Goal: Task Accomplishment & Management: Manage account settings

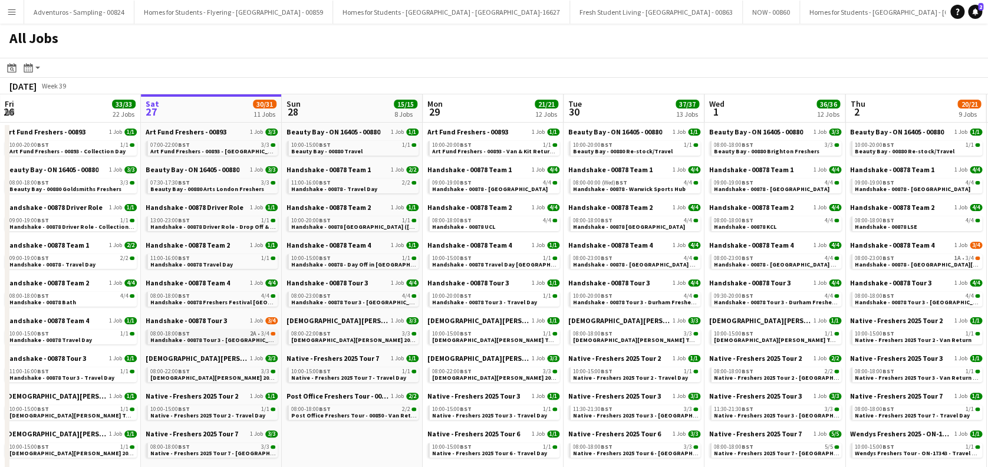
click at [229, 340] on span "Handshake - 00878 Tour 3 - [GEOGRAPHIC_DATA] Freshers Day 1" at bounding box center [238, 340] width 176 height 8
click at [222, 340] on span "Handshake - 00878 Tour 3 - [GEOGRAPHIC_DATA] Freshers Day 1" at bounding box center [238, 340] width 176 height 8
click at [219, 337] on span "Handshake - 00878 Tour 3 - [GEOGRAPHIC_DATA] Freshers Day 1" at bounding box center [238, 340] width 176 height 8
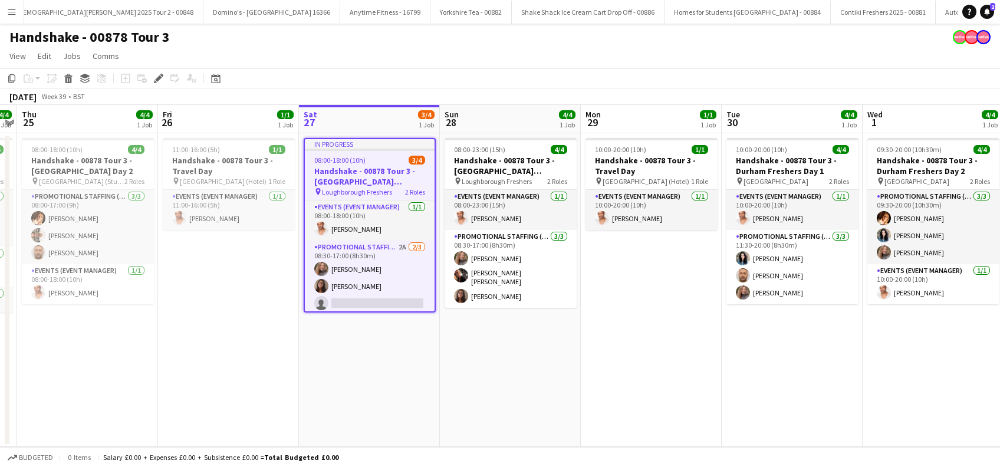
scroll to position [3, 0]
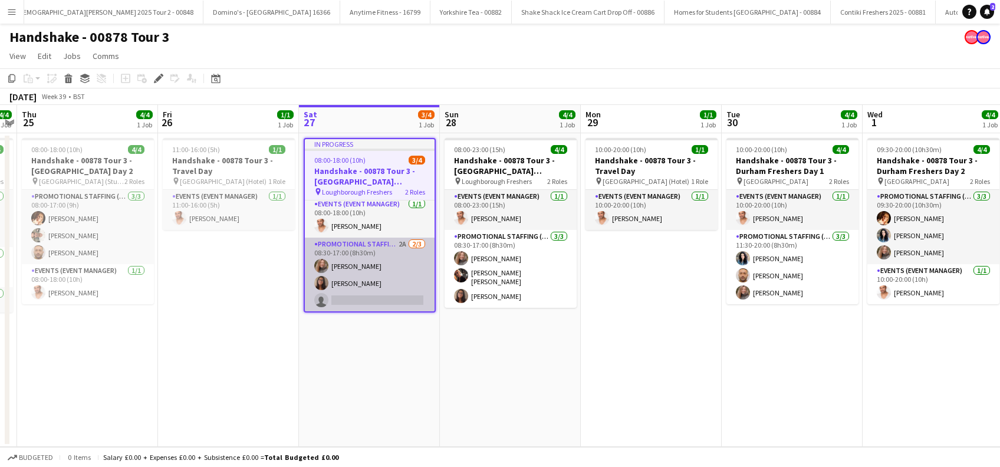
click at [356, 300] on app-card-role "Promotional Staffing (Brand Ambassadors) 2A [DATE] 08:30-17:00 (8h30m) [PERSON_…" at bounding box center [370, 275] width 130 height 74
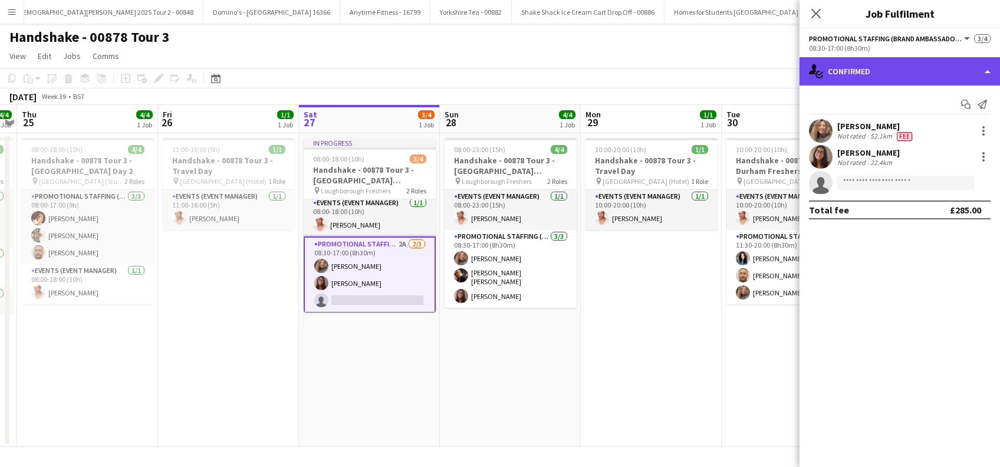
click at [894, 73] on div "single-neutral-actions-check-2 Confirmed" at bounding box center [899, 71] width 200 height 28
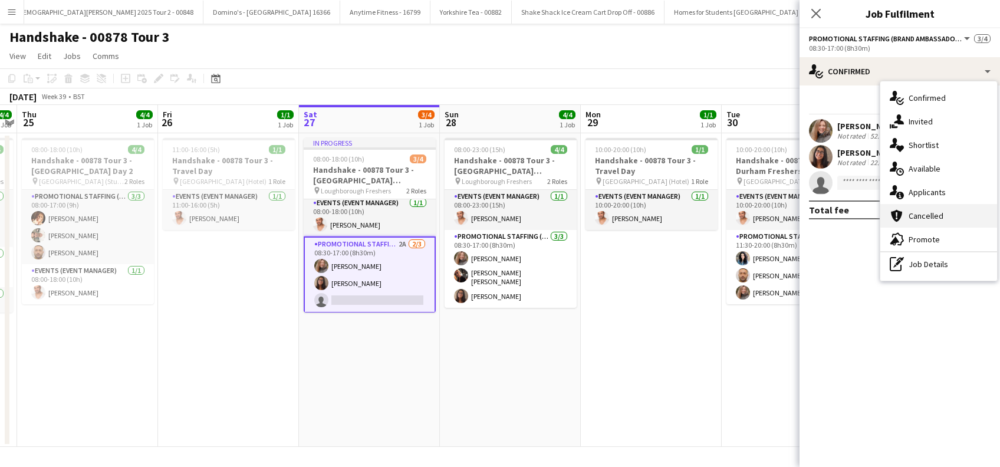
click at [931, 210] on span "Cancelled" at bounding box center [925, 215] width 35 height 11
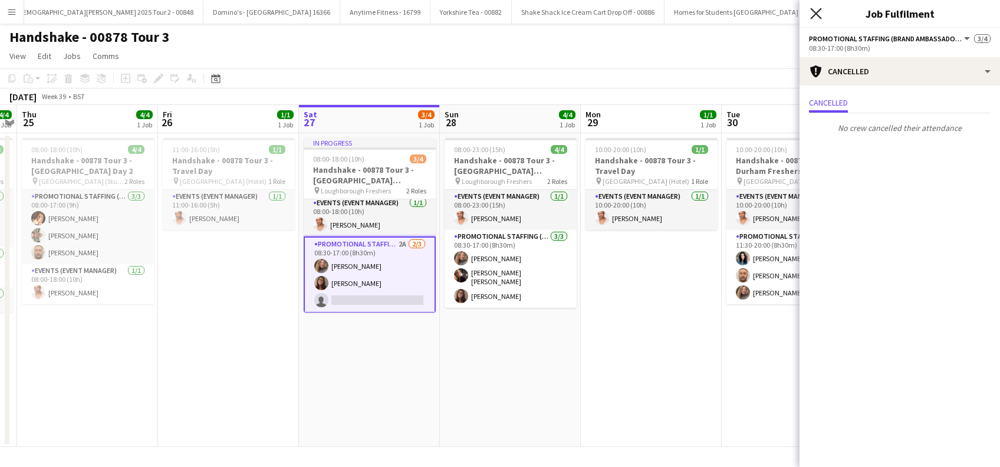
click at [814, 14] on icon "Close pop-in" at bounding box center [815, 13] width 11 height 11
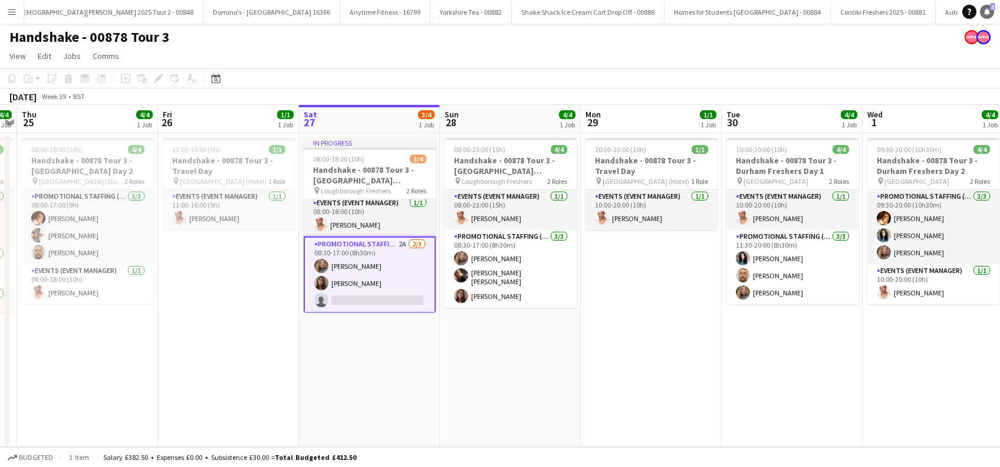
click at [992, 11] on link "Notifications 2" at bounding box center [987, 12] width 14 height 14
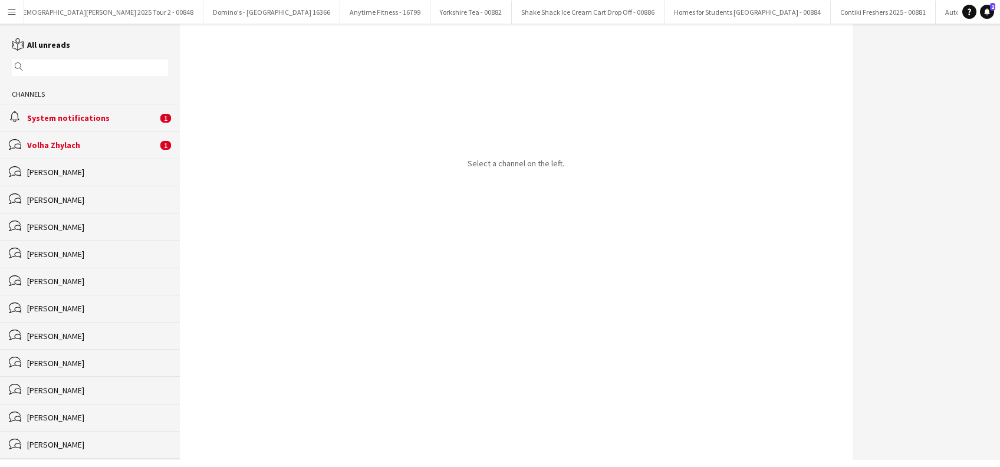
click at [65, 144] on div "Volha Zhylach" at bounding box center [92, 145] width 130 height 11
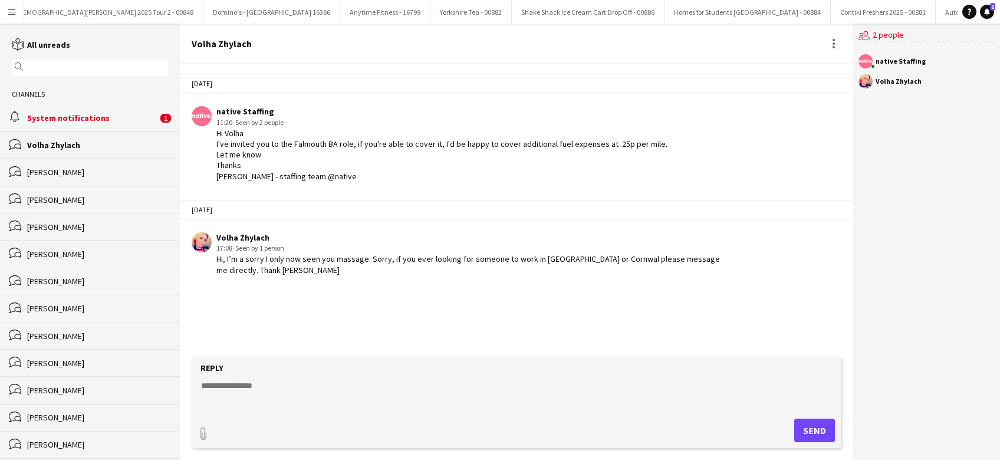
click at [67, 117] on div "System notifications" at bounding box center [92, 118] width 130 height 11
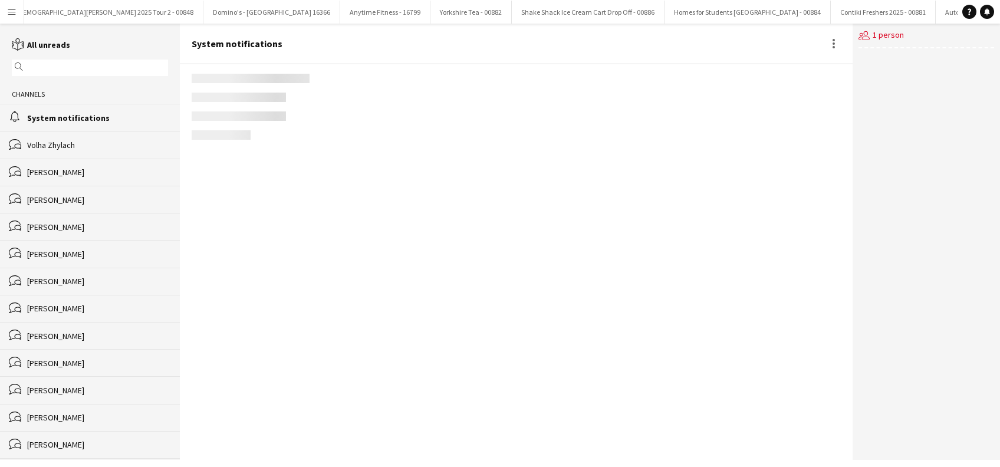
scroll to position [1385, 0]
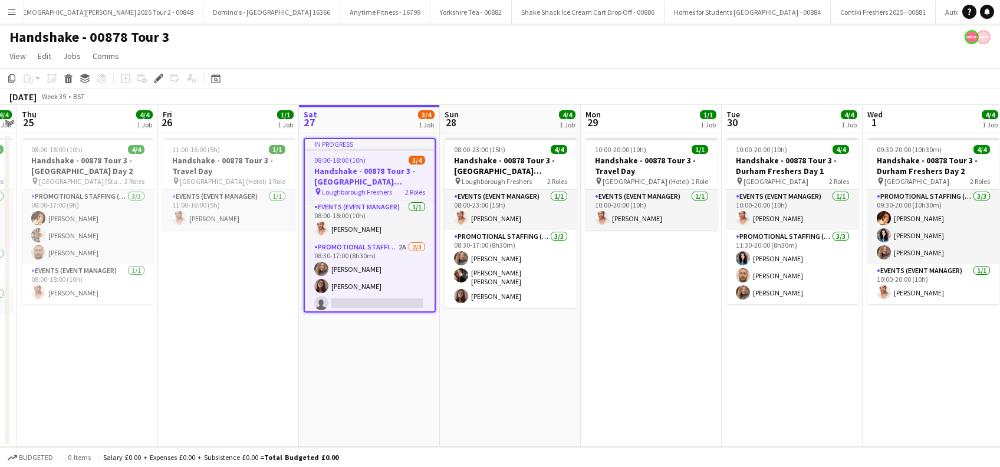
scroll to position [3, 0]
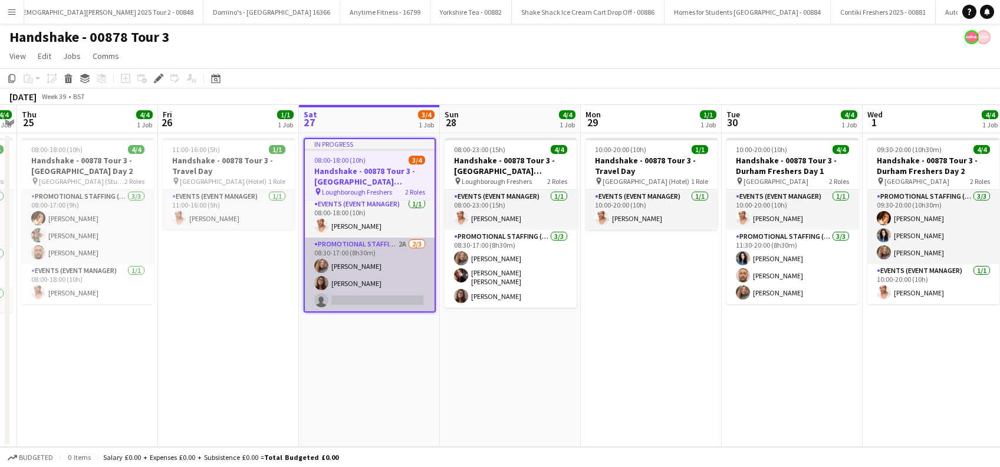
click at [337, 282] on app-card-role "Promotional Staffing (Brand Ambassadors) 2A [DATE] 08:30-17:00 (8h30m) [PERSON_…" at bounding box center [370, 275] width 130 height 74
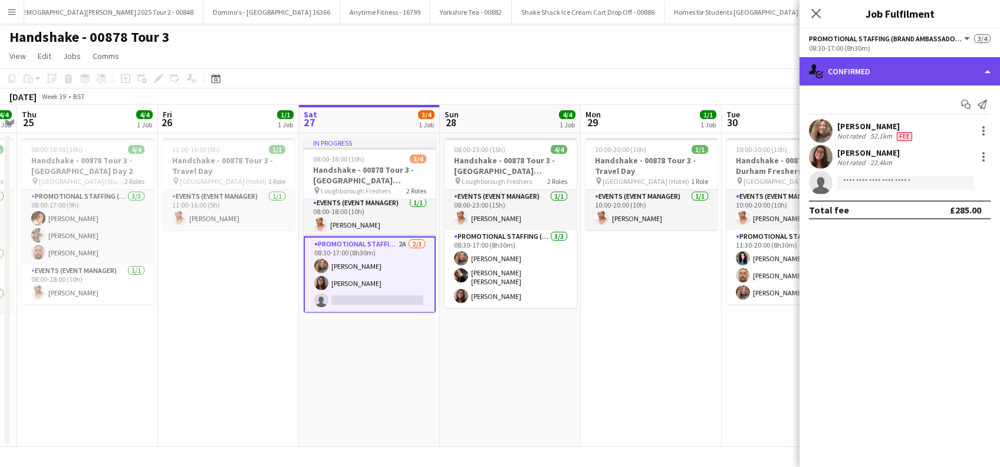
click at [889, 64] on div "single-neutral-actions-check-2 Confirmed" at bounding box center [899, 71] width 200 height 28
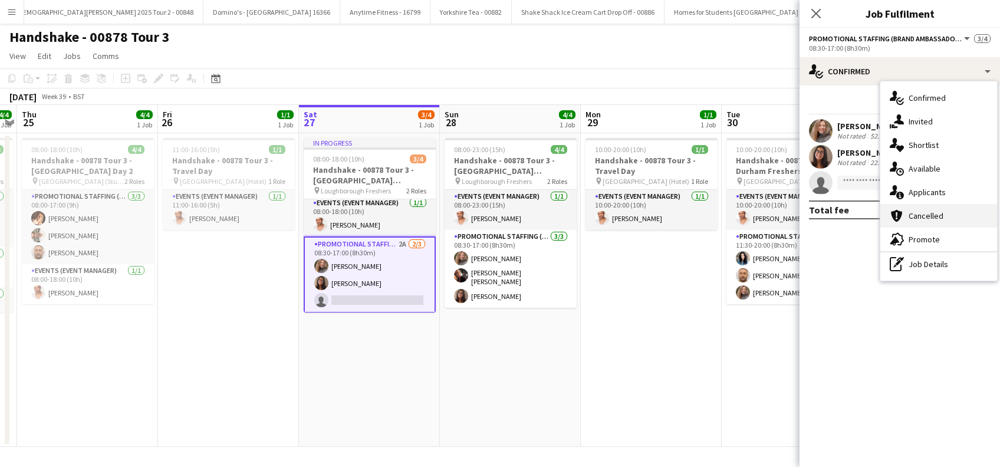
click at [925, 213] on span "Cancelled" at bounding box center [925, 215] width 35 height 11
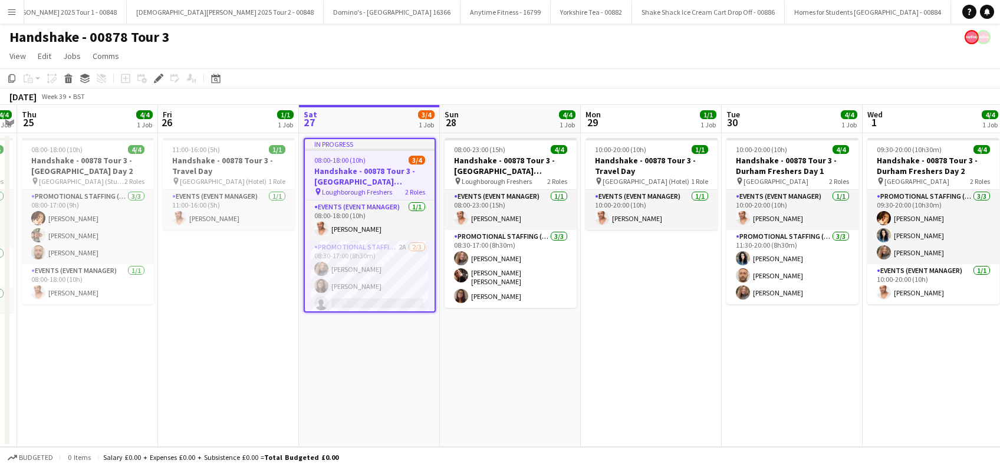
scroll to position [0, 4283]
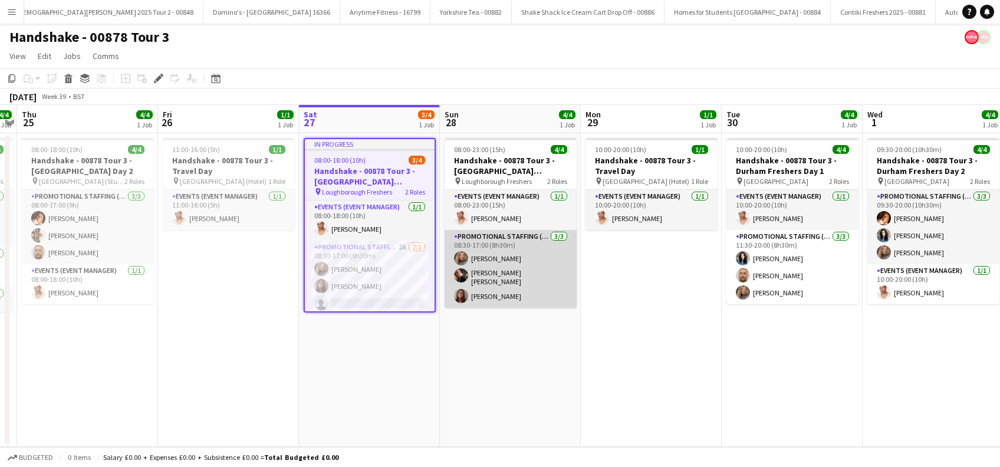
click at [524, 271] on app-card-role "Promotional Staffing (Brand Ambassadors) 3/3 08:30-17:00 (8h30m) Lorraine Sadle…" at bounding box center [510, 269] width 132 height 78
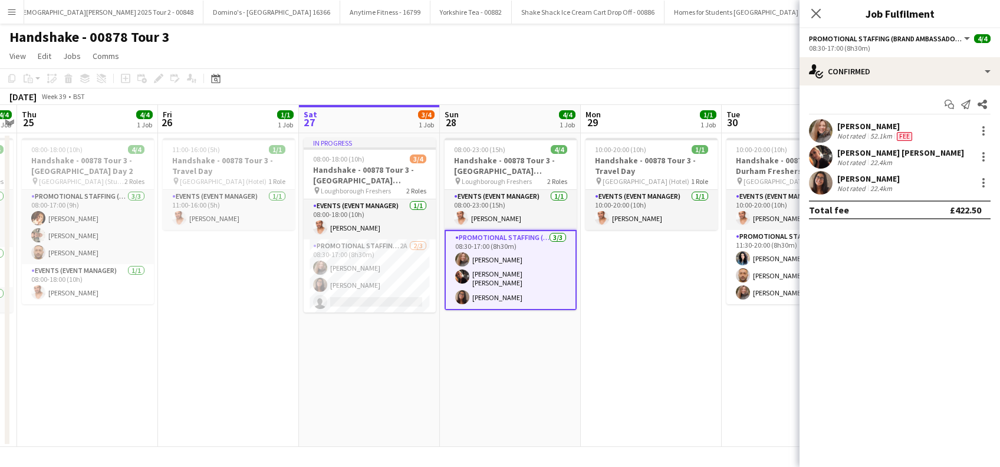
click at [882, 156] on div "[PERSON_NAME] [PERSON_NAME]" at bounding box center [900, 152] width 127 height 11
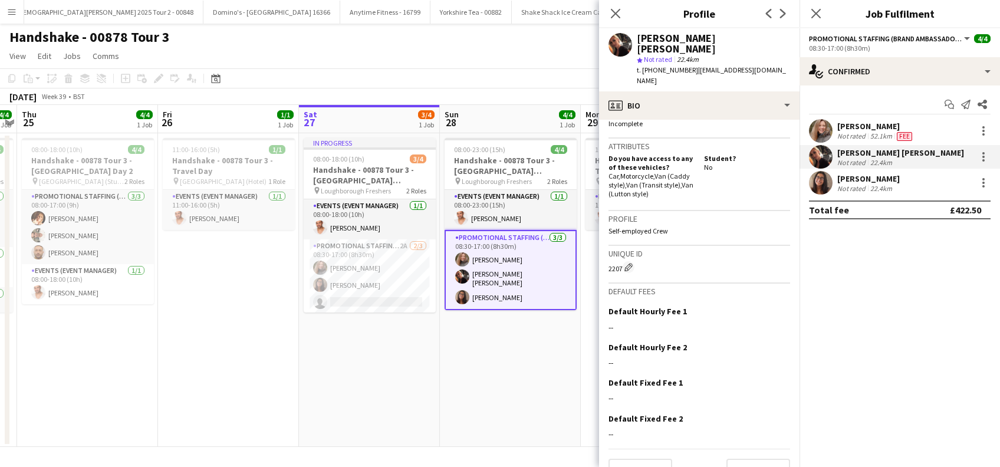
scroll to position [522, 0]
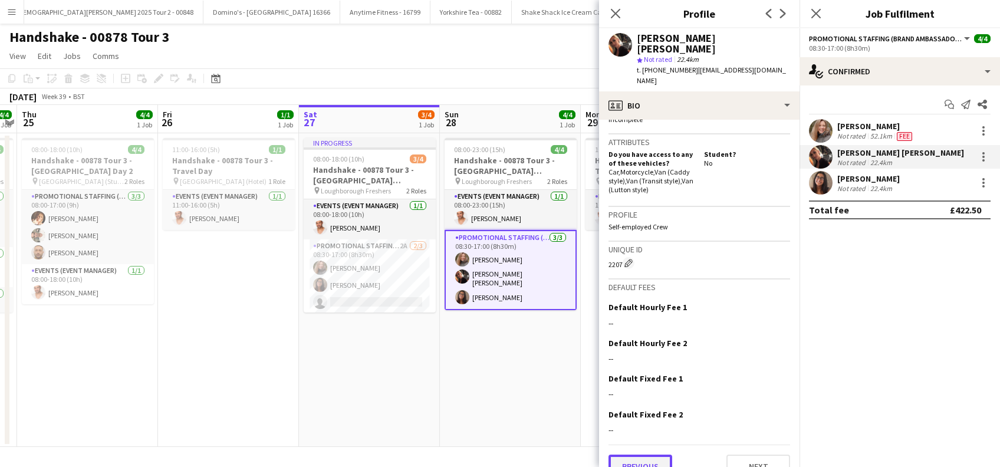
click at [635, 454] on button "Previous" at bounding box center [640, 466] width 64 height 24
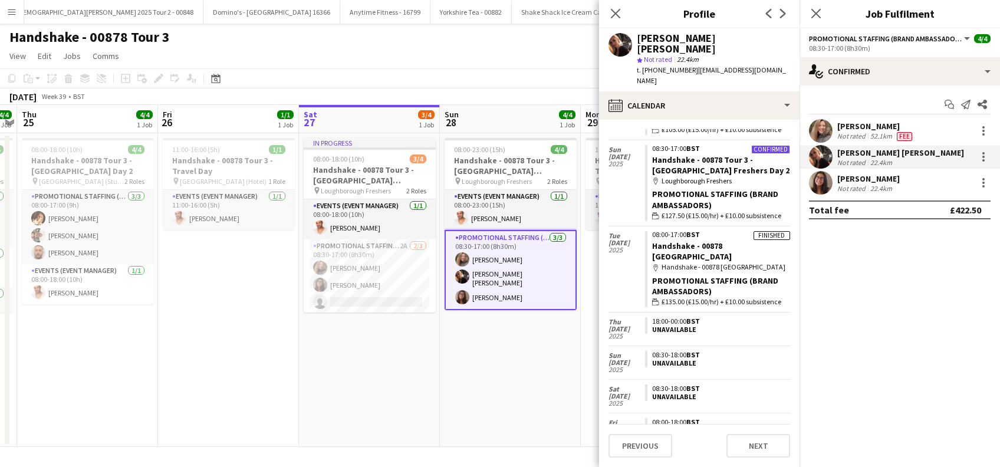
scroll to position [119, 0]
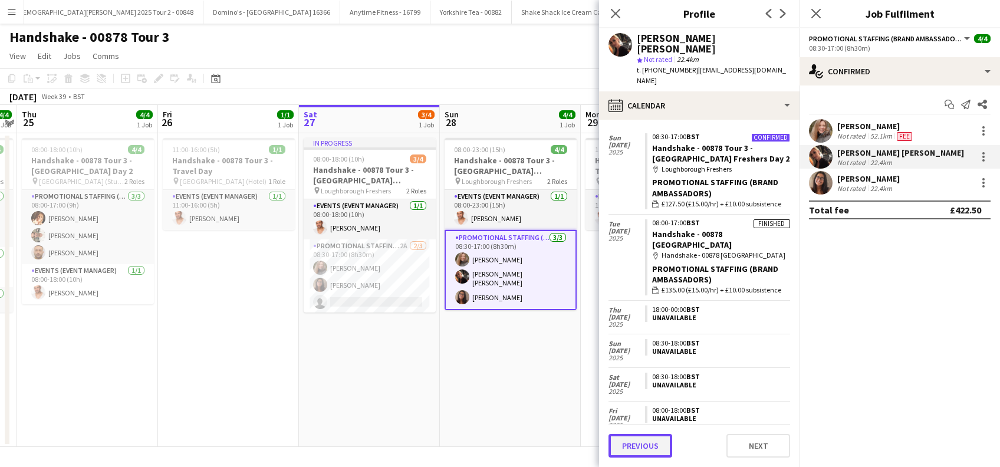
click at [641, 443] on button "Previous" at bounding box center [640, 446] width 64 height 24
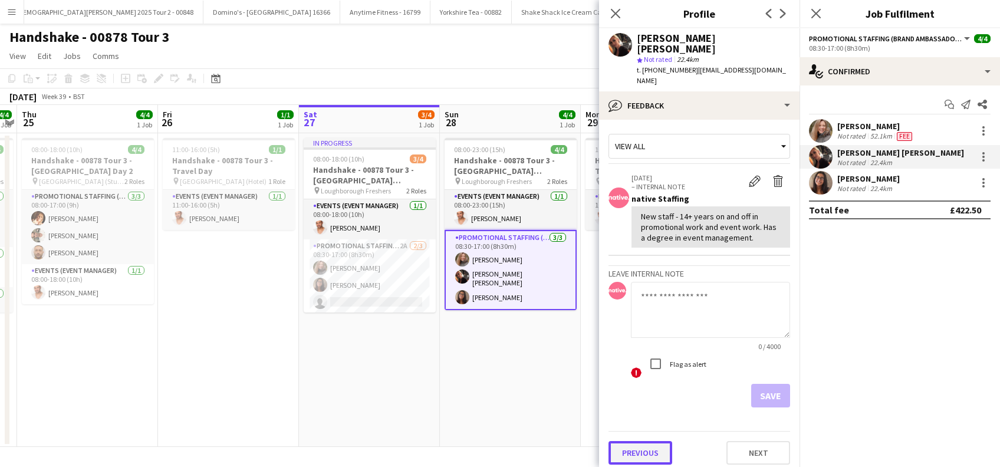
click at [638, 441] on button "Previous" at bounding box center [640, 453] width 64 height 24
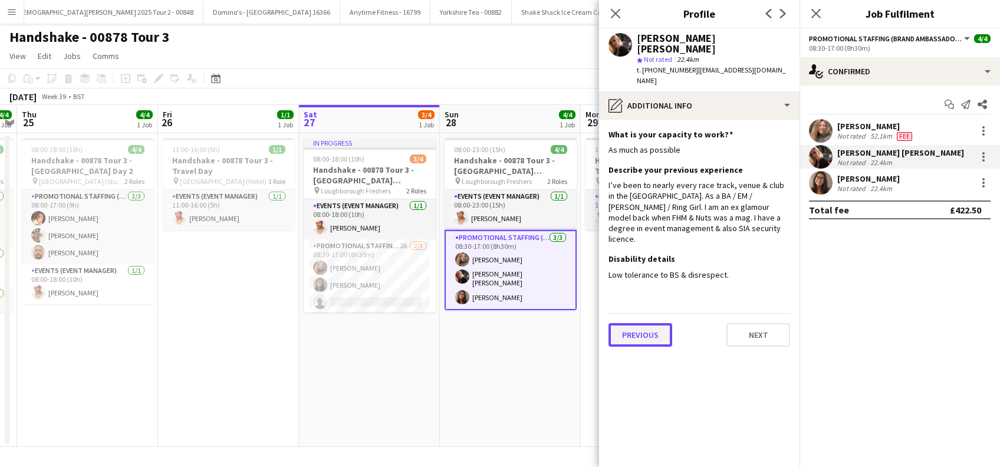
click at [637, 323] on button "Previous" at bounding box center [640, 335] width 64 height 24
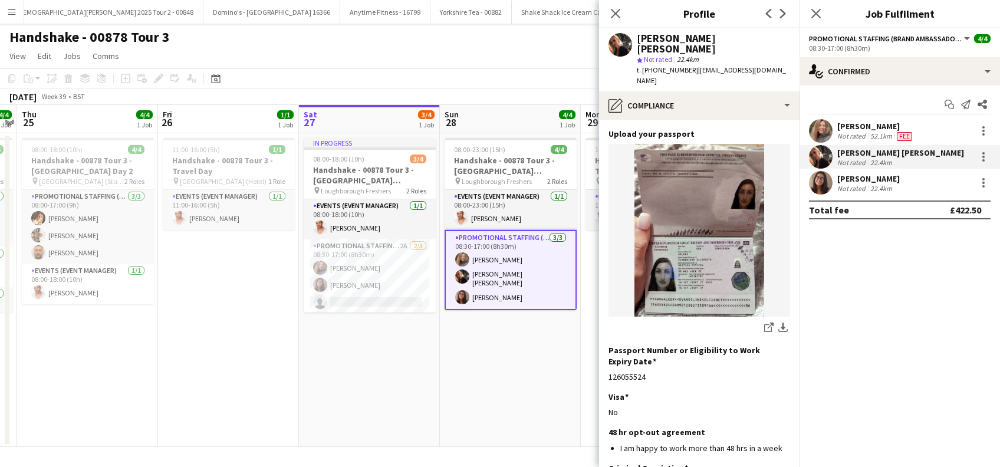
scroll to position [159, 0]
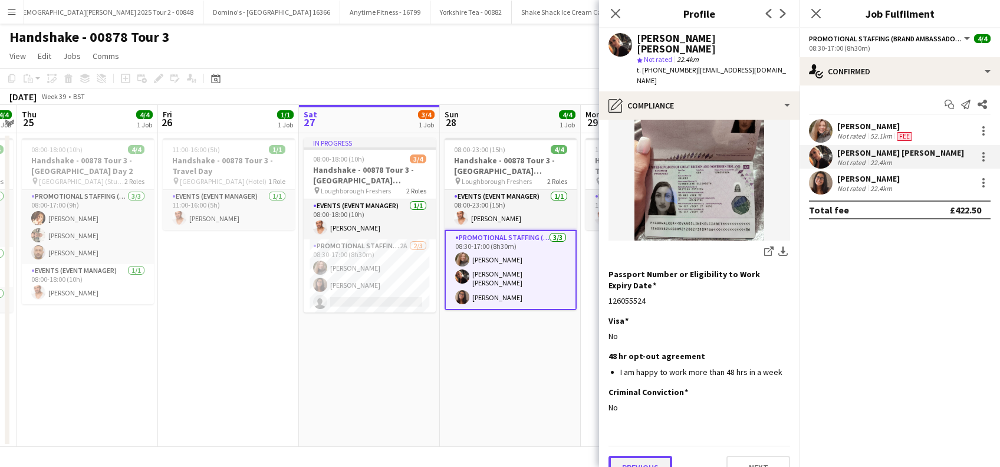
click at [634, 456] on button "Previous" at bounding box center [640, 468] width 64 height 24
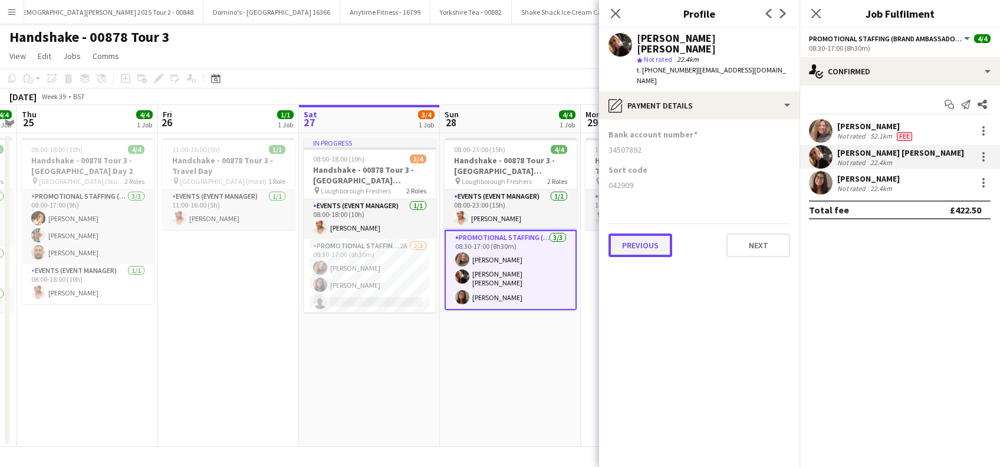
click at [640, 233] on button "Previous" at bounding box center [640, 245] width 64 height 24
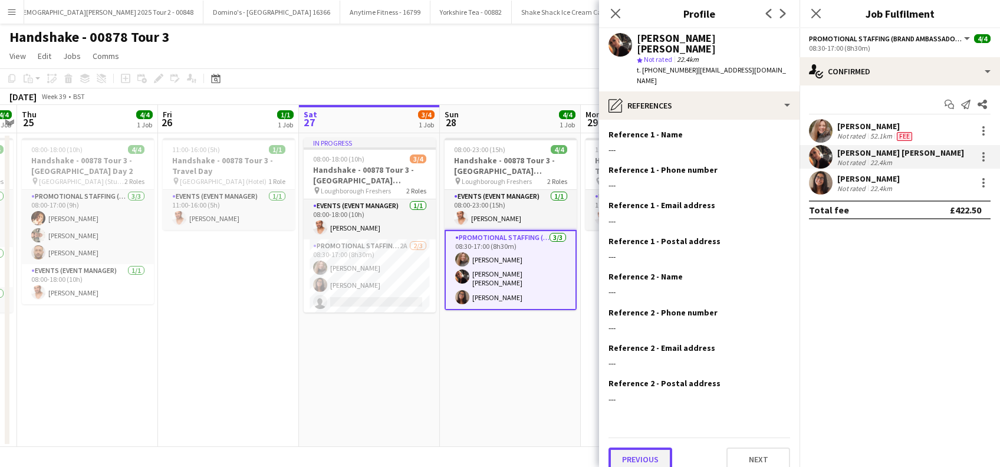
click at [637, 447] on button "Previous" at bounding box center [640, 459] width 64 height 24
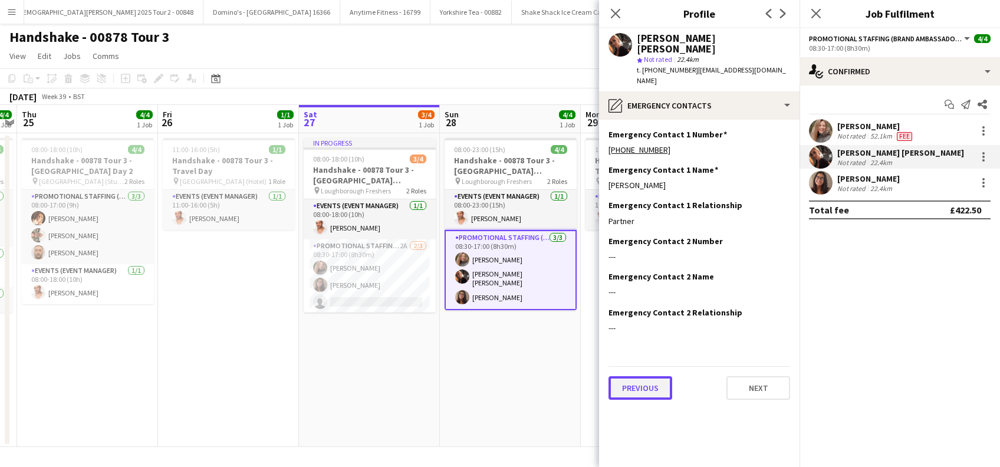
click at [634, 376] on button "Previous" at bounding box center [640, 388] width 64 height 24
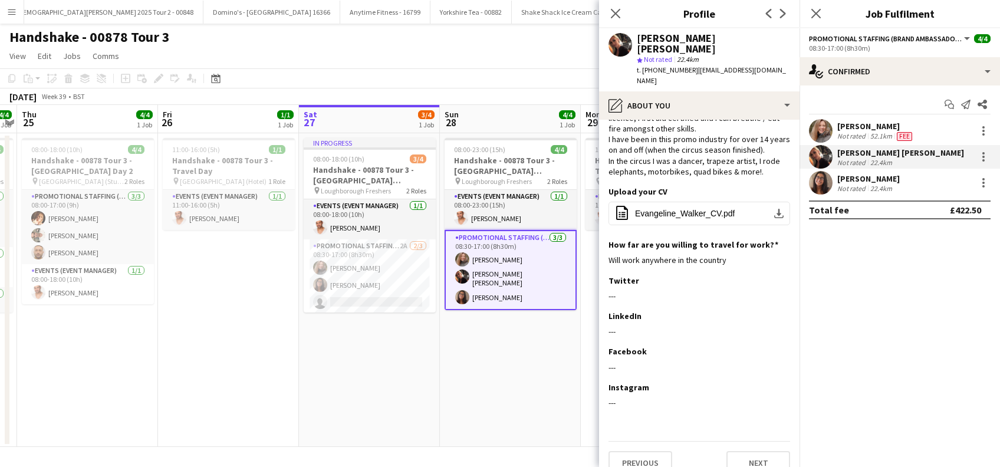
scroll to position [91, 0]
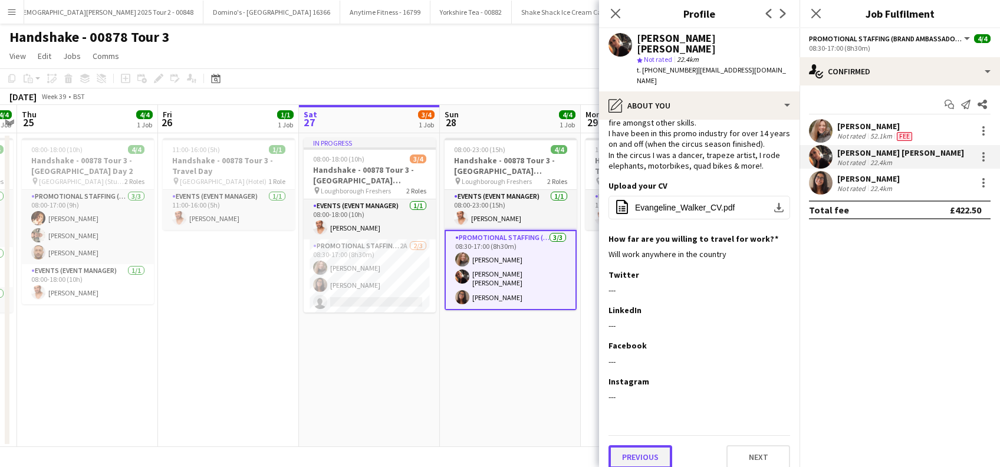
click at [632, 446] on button "Previous" at bounding box center [640, 457] width 64 height 24
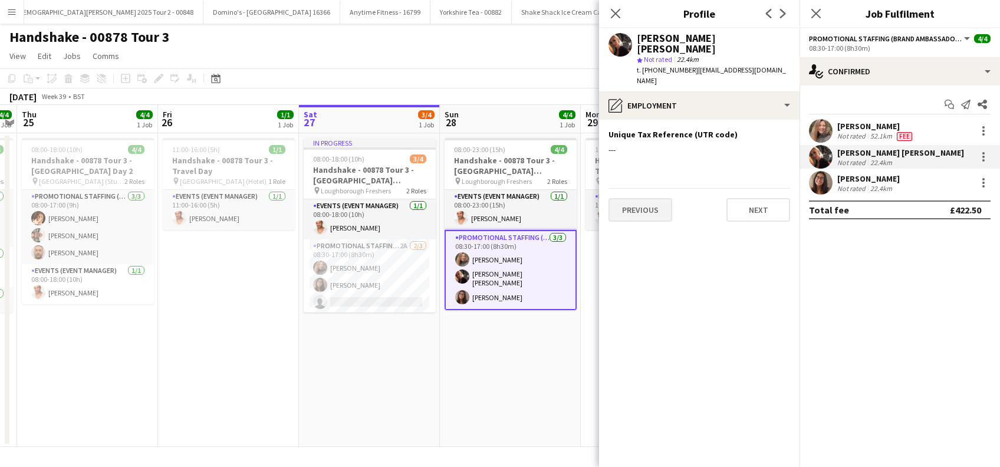
scroll to position [0, 0]
click at [637, 198] on button "Previous" at bounding box center [640, 210] width 64 height 24
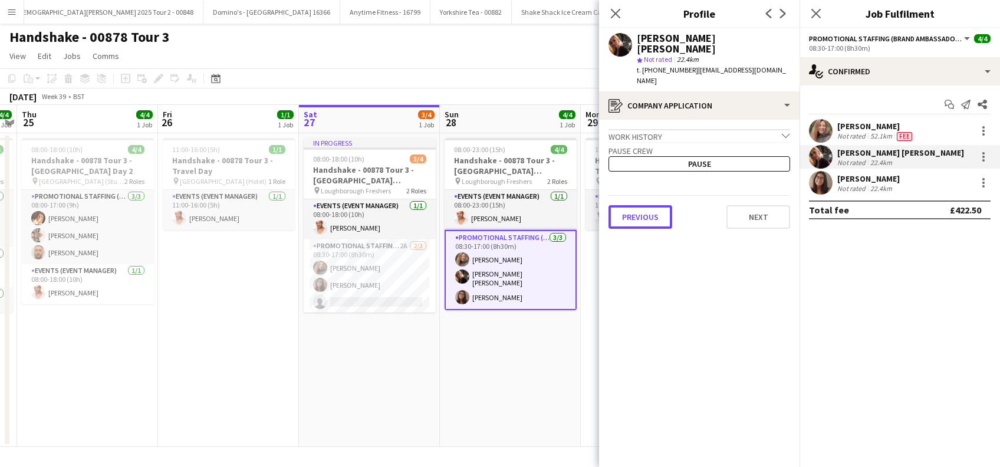
click at [637, 205] on button "Previous" at bounding box center [640, 217] width 64 height 24
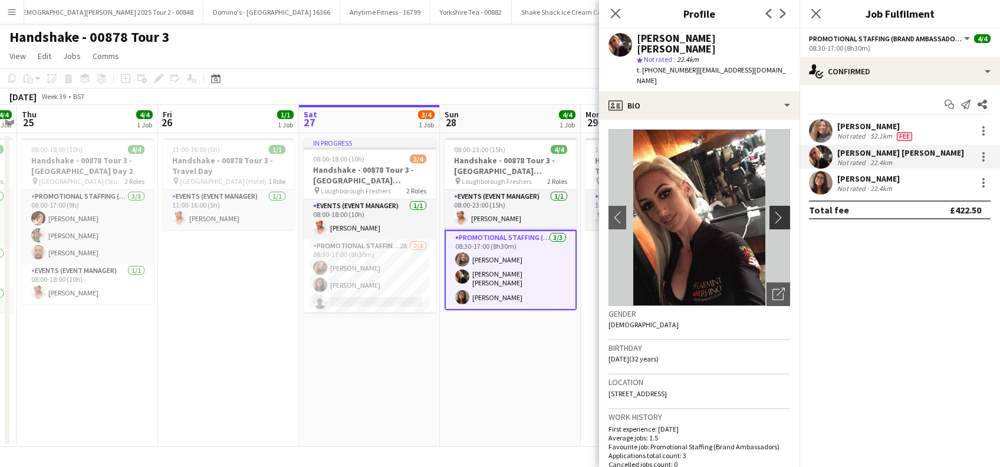
click at [773, 211] on app-icon "chevron-right" at bounding box center [781, 217] width 18 height 12
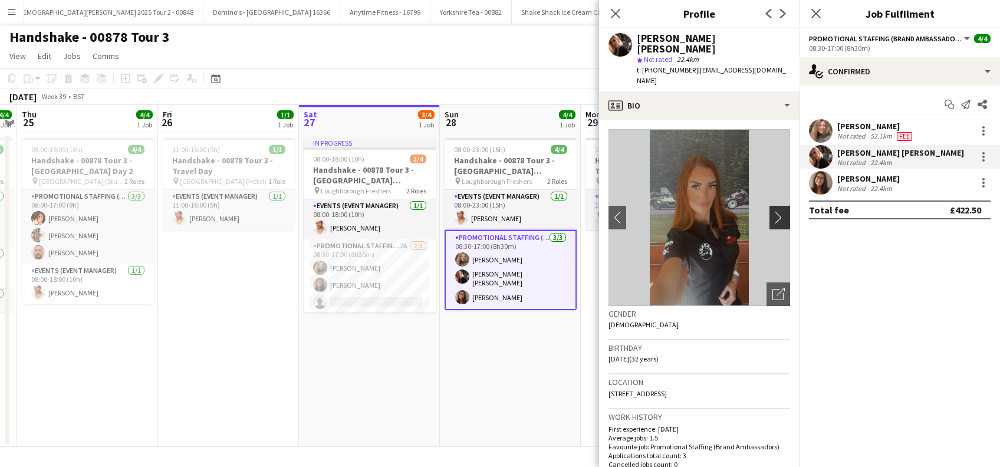
click at [772, 211] on app-icon "chevron-right" at bounding box center [781, 217] width 18 height 12
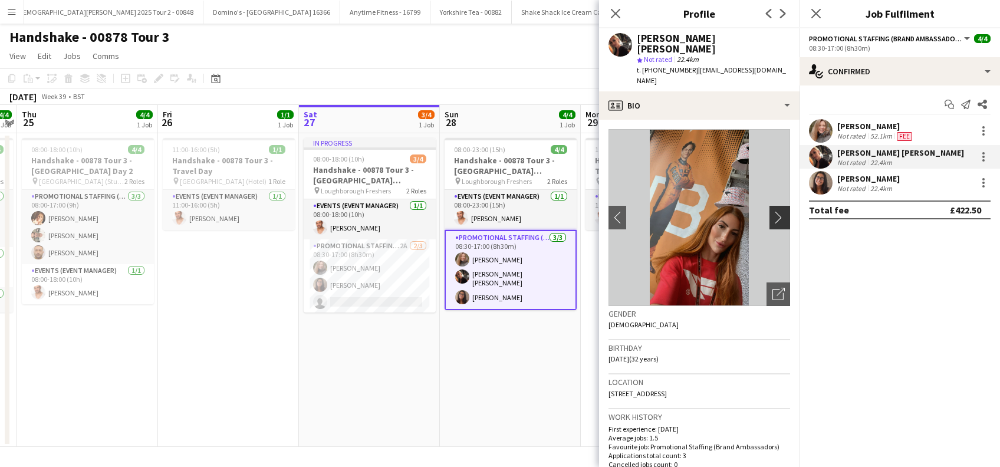
click at [772, 211] on app-icon "chevron-right" at bounding box center [781, 217] width 18 height 12
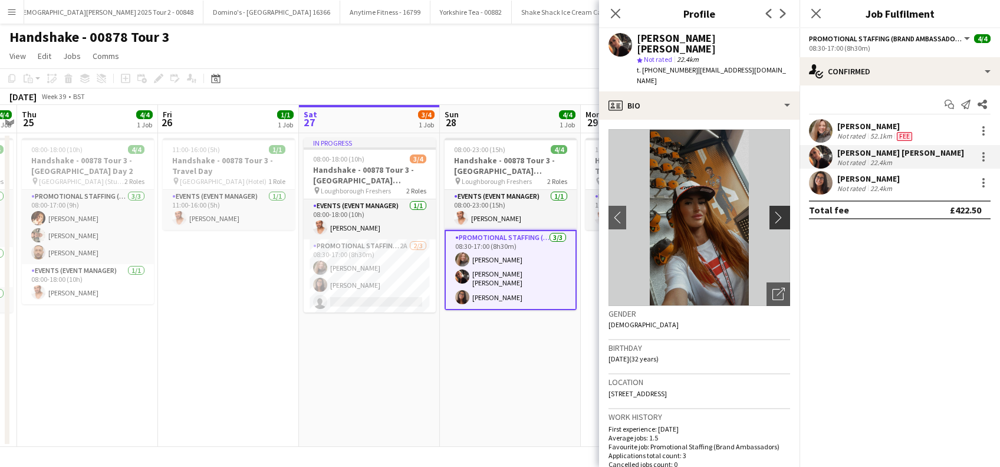
click at [772, 211] on app-icon "chevron-right" at bounding box center [781, 217] width 18 height 12
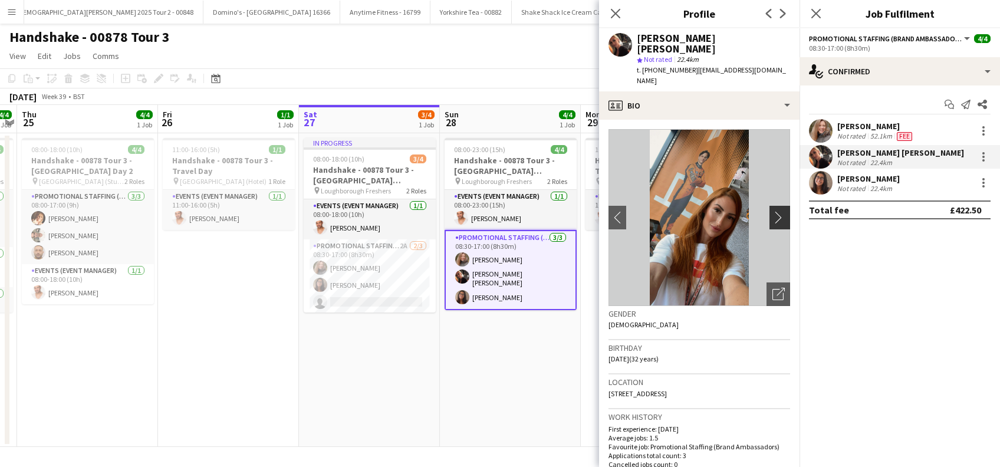
click at [772, 211] on app-icon "chevron-right" at bounding box center [781, 217] width 18 height 12
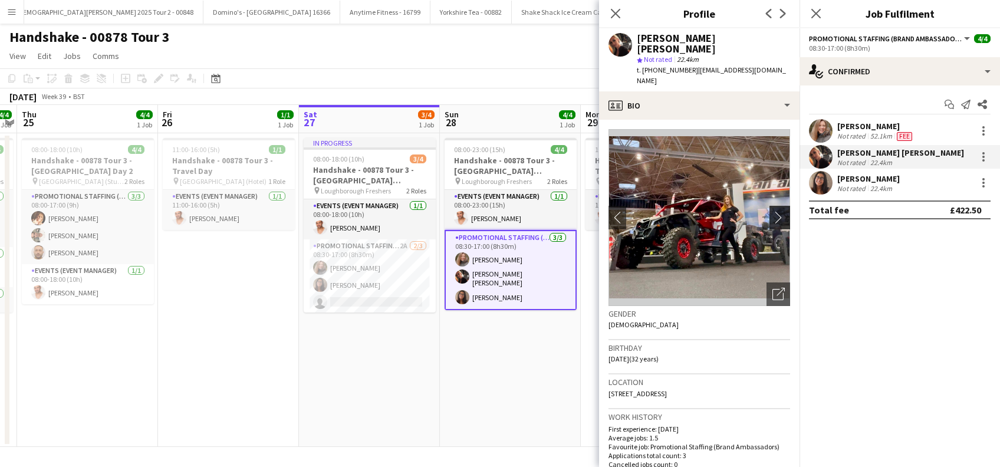
click at [772, 211] on app-icon "chevron-right" at bounding box center [781, 217] width 18 height 12
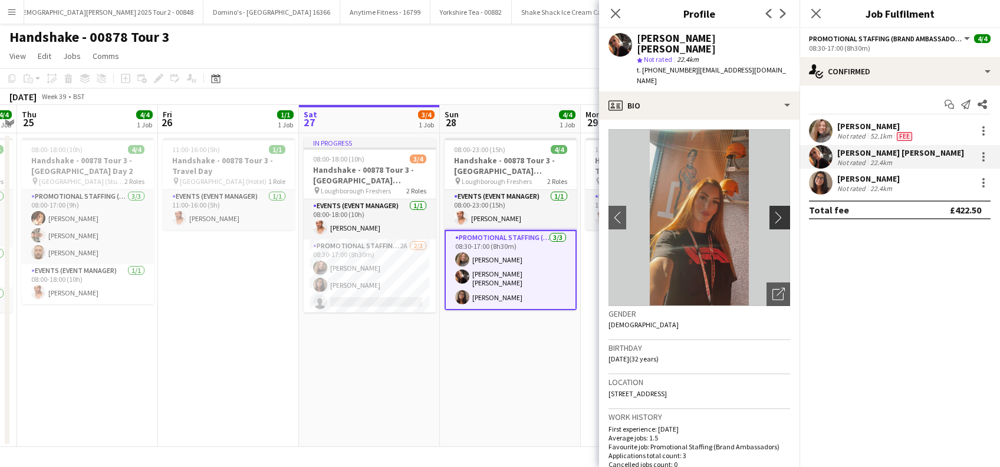
click at [772, 211] on app-icon "chevron-right" at bounding box center [781, 217] width 18 height 12
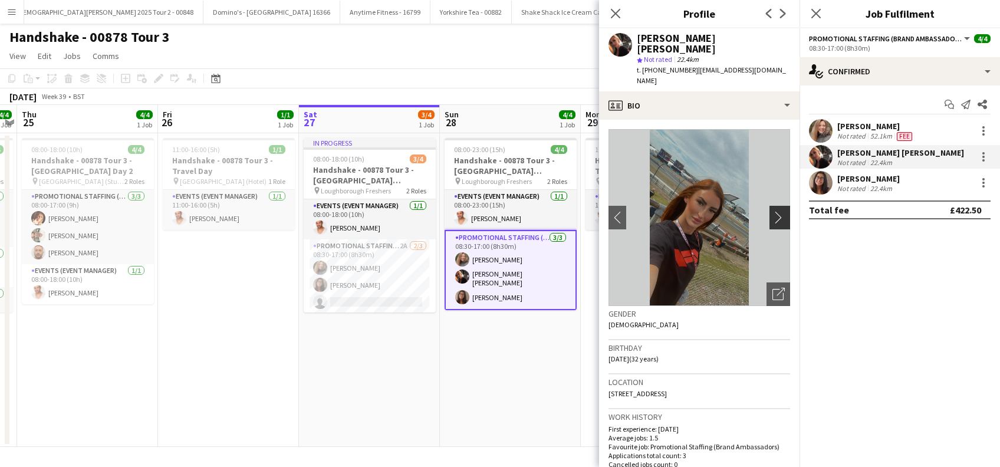
click at [772, 211] on app-icon "chevron-right" at bounding box center [781, 217] width 18 height 12
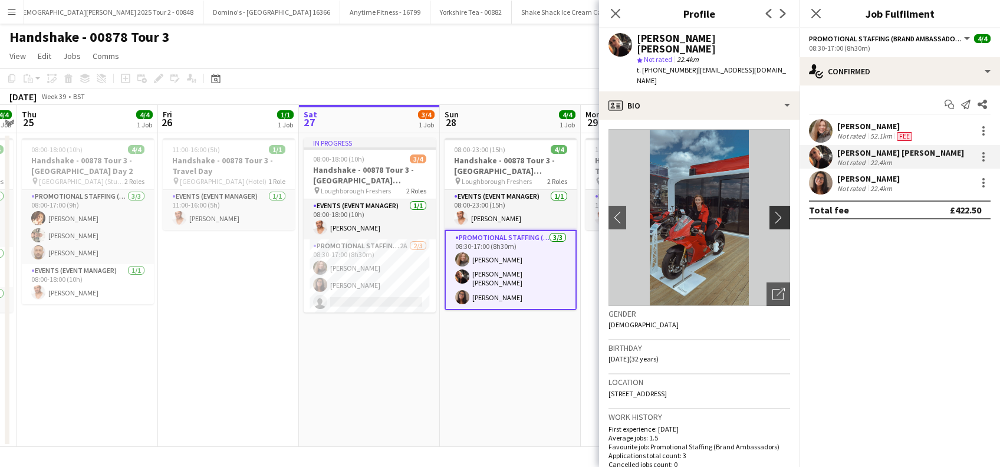
click at [772, 211] on app-icon "chevron-right" at bounding box center [781, 217] width 18 height 12
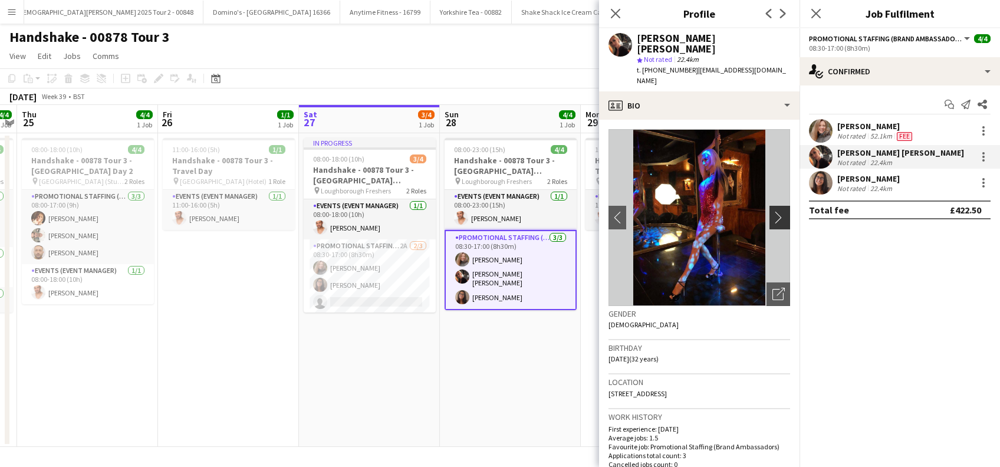
click at [772, 211] on app-icon "chevron-right" at bounding box center [781, 217] width 18 height 12
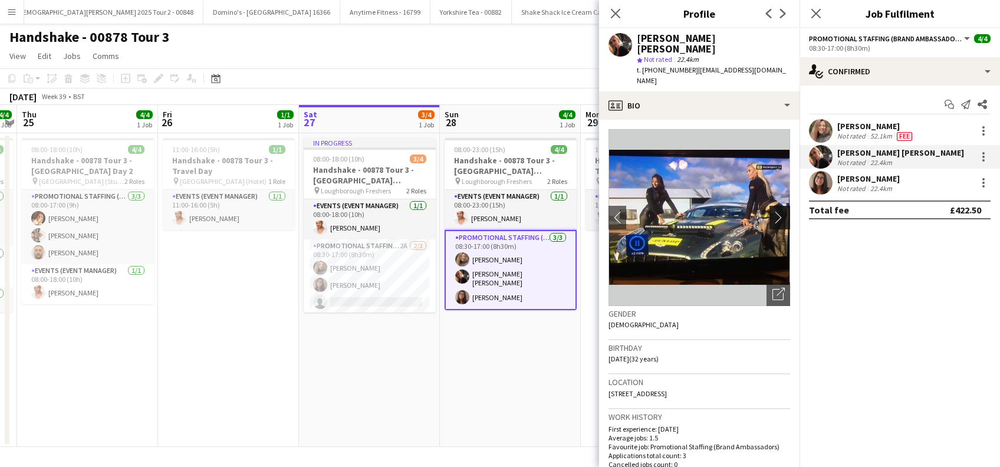
click at [772, 211] on app-icon "chevron-right" at bounding box center [781, 217] width 18 height 12
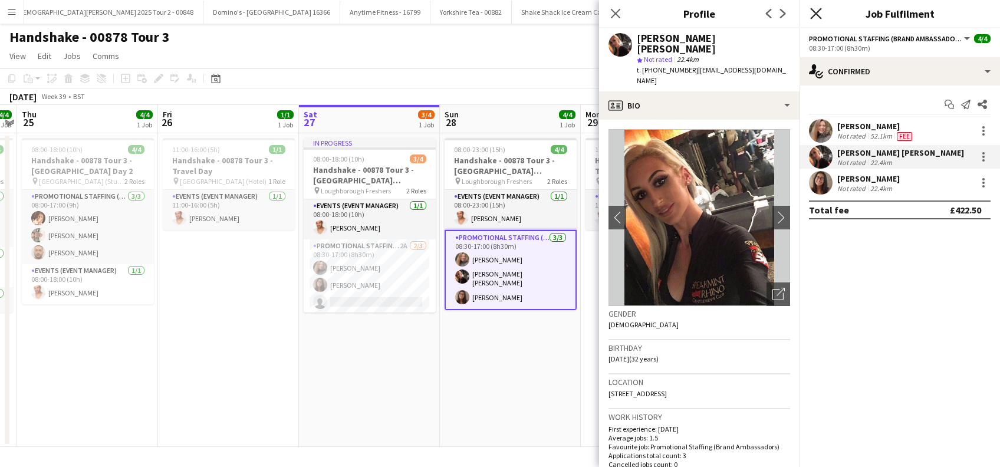
click at [817, 15] on icon at bounding box center [815, 13] width 11 height 11
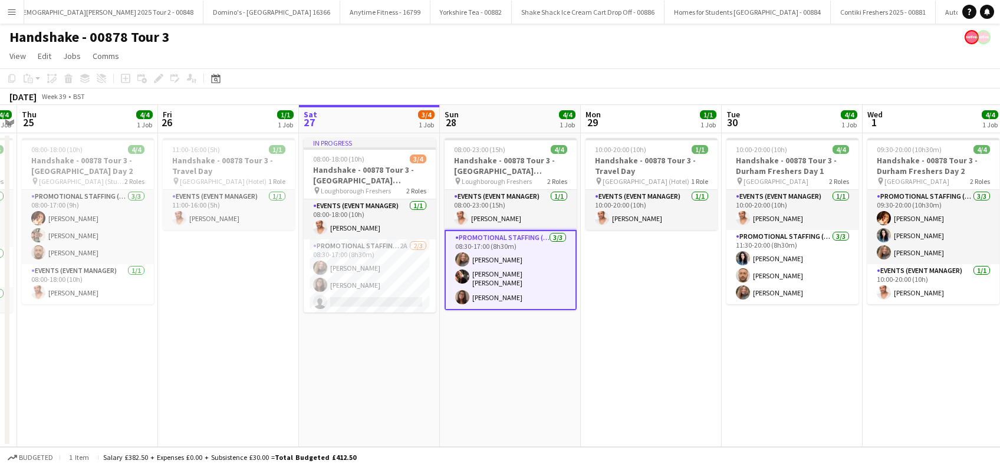
click at [517, 278] on app-card-role "Promotional Staffing (Brand Ambassadors) 3/3 08:30-17:00 (8h30m) Lorraine Sadle…" at bounding box center [510, 270] width 132 height 80
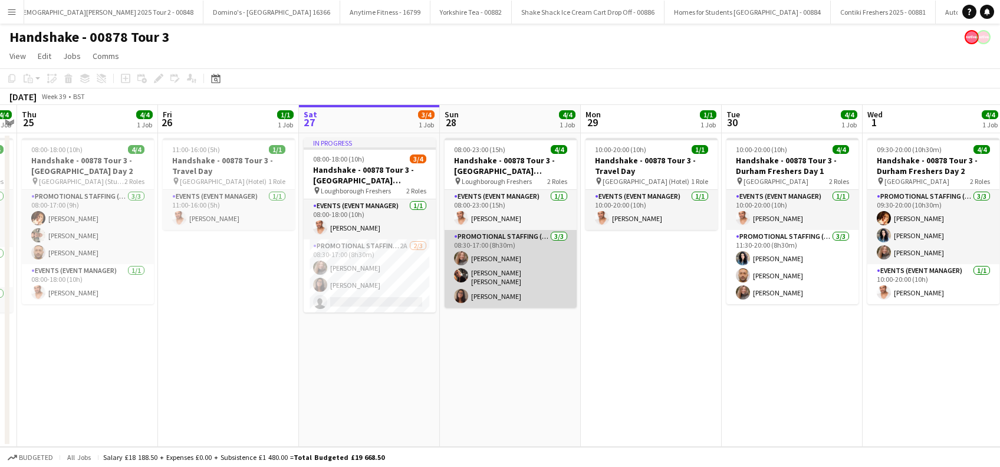
click at [517, 278] on app-card-role "Promotional Staffing (Brand Ambassadors) 3/3 08:30-17:00 (8h30m) Lorraine Sadle…" at bounding box center [510, 269] width 132 height 78
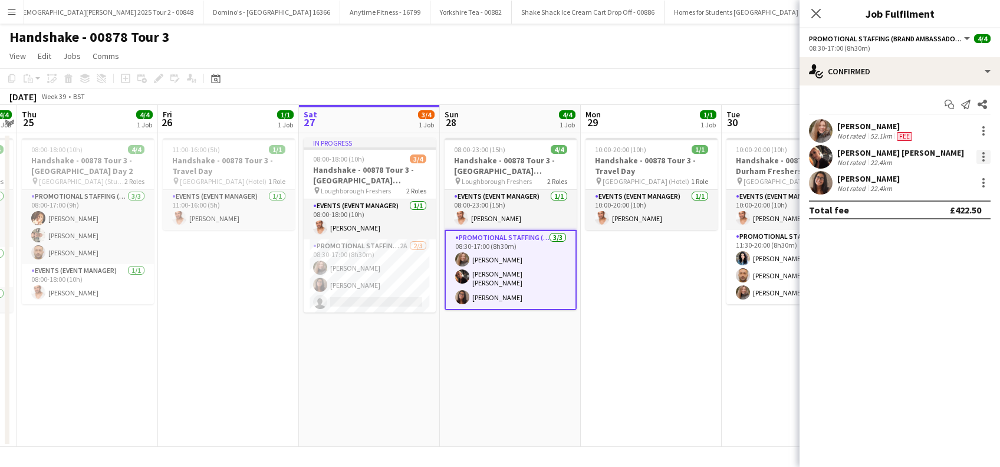
click at [984, 157] on div at bounding box center [983, 157] width 2 height 2
click at [851, 357] on div at bounding box center [500, 233] width 1000 height 467
